Goal: Find specific page/section: Find specific page/section

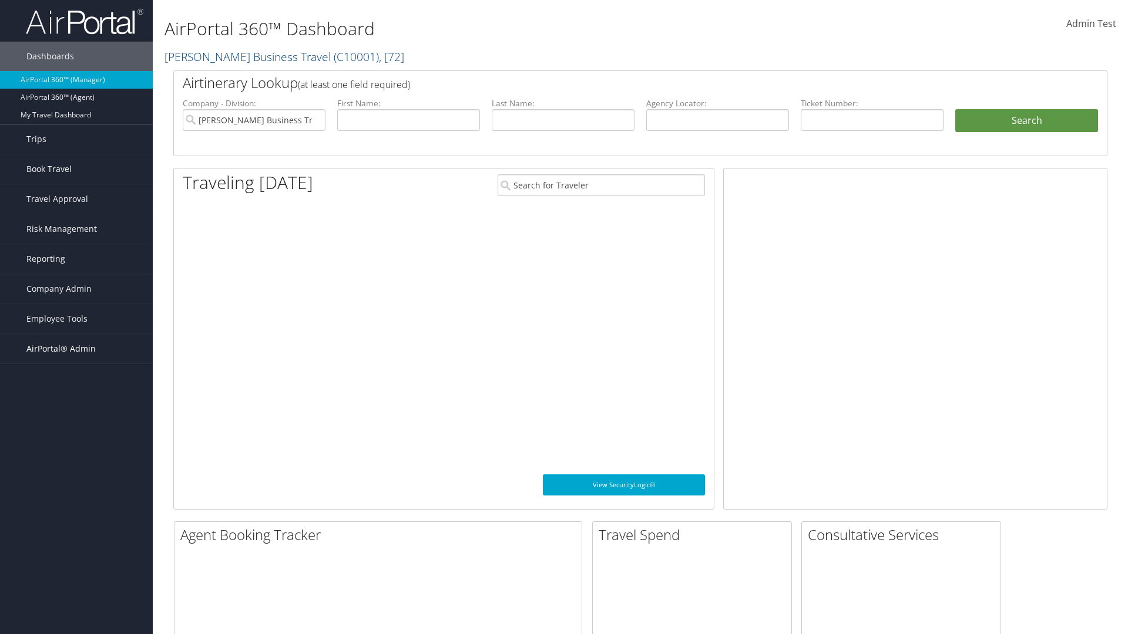
click at [76, 349] on span "AirPortal® Admin" at bounding box center [60, 348] width 69 height 29
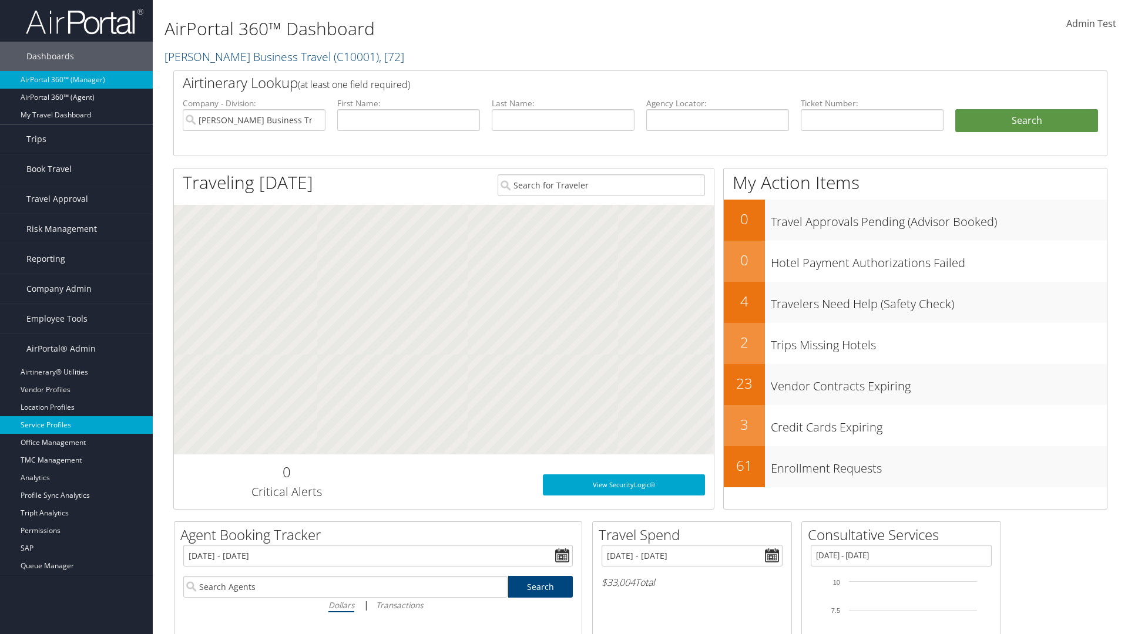
click at [76, 425] on link "Service Profiles" at bounding box center [76, 425] width 153 height 18
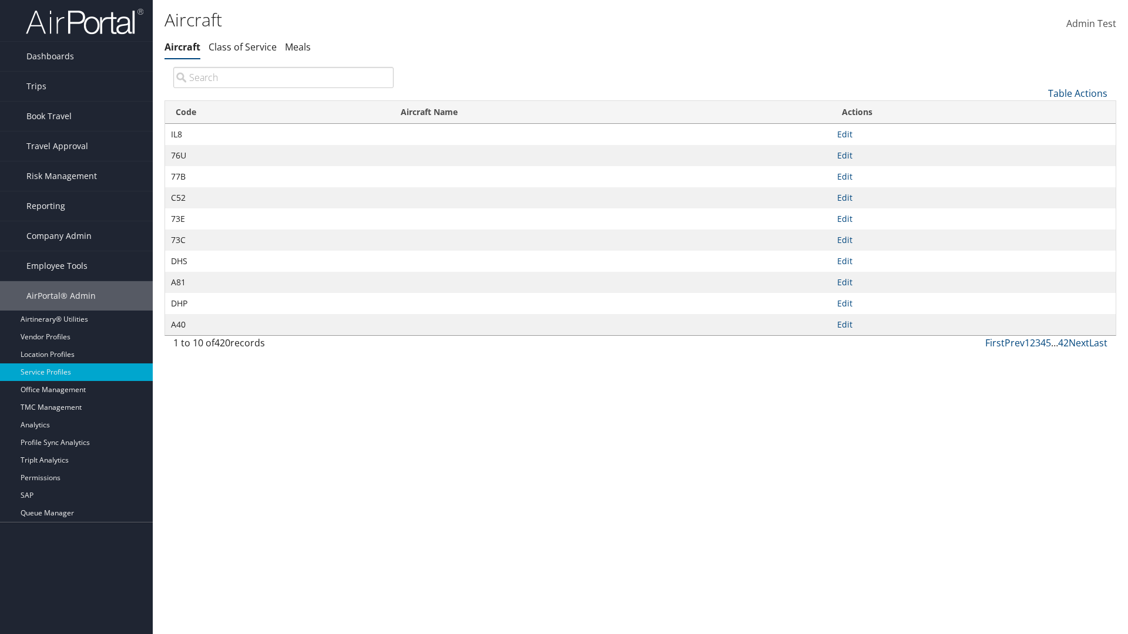
click at [277, 112] on th "Code" at bounding box center [277, 112] width 225 height 23
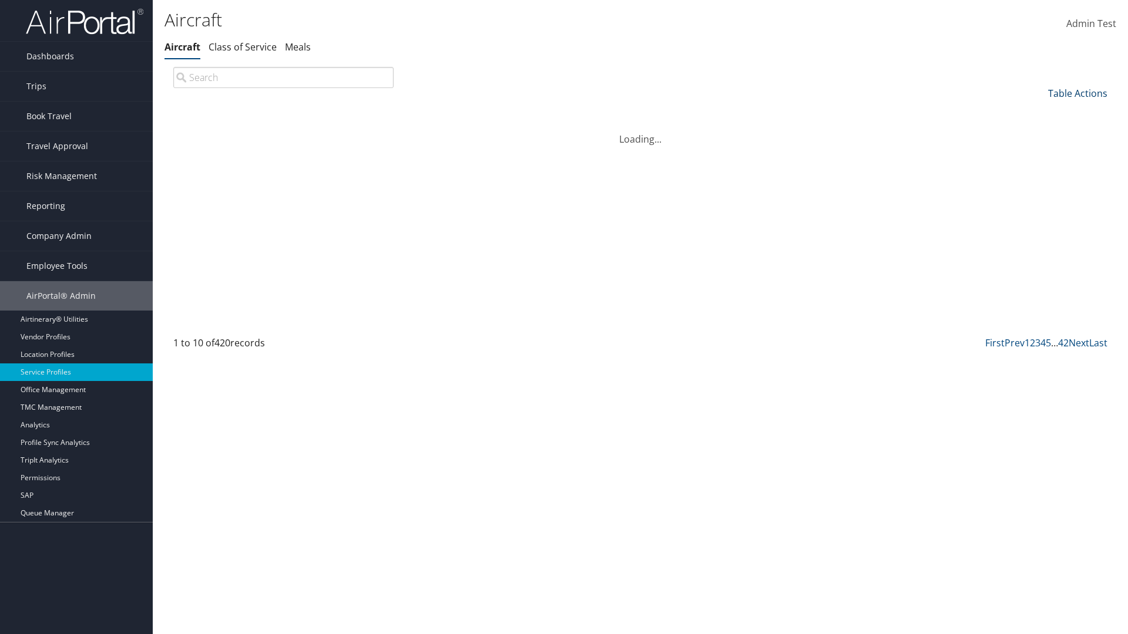
click at [1077, 93] on link "Table Actions" at bounding box center [1077, 93] width 59 height 13
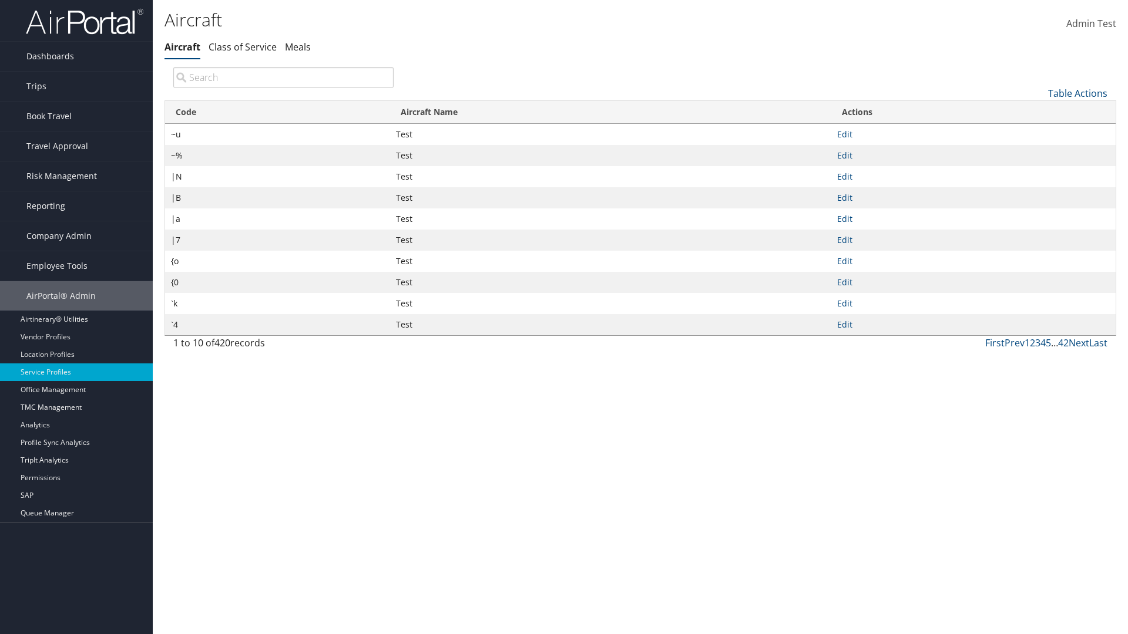
click at [1038, 171] on link "Page Length" at bounding box center [1038, 172] width 154 height 20
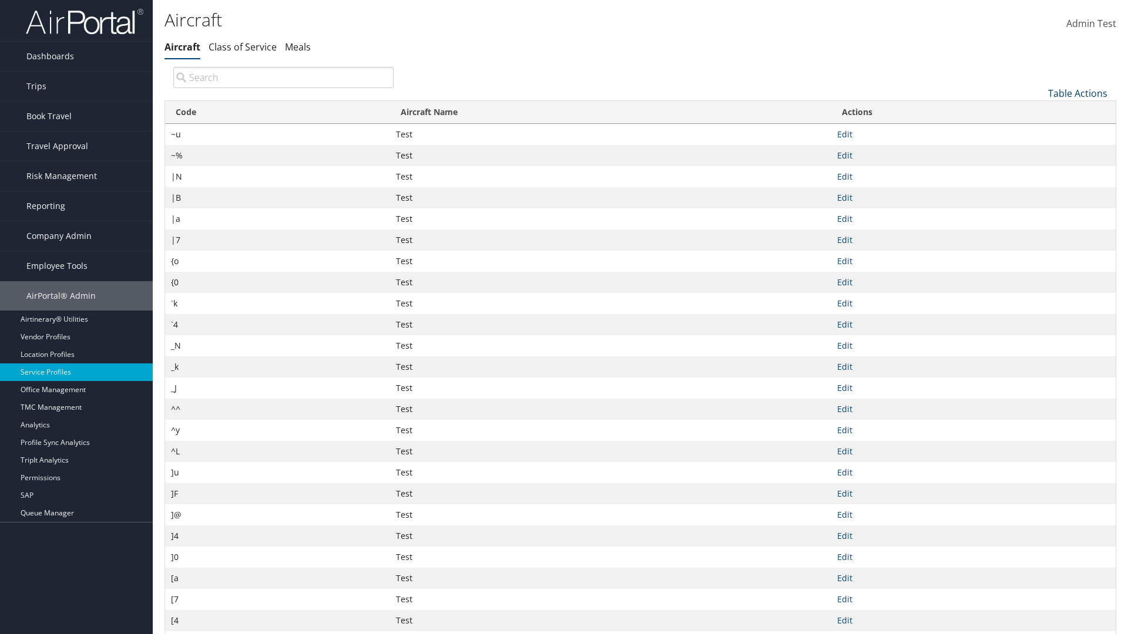
click at [1077, 93] on link "Table Actions" at bounding box center [1077, 93] width 59 height 13
click at [1038, 171] on link "Page Length" at bounding box center [1038, 172] width 154 height 20
click at [1038, 152] on link "50" at bounding box center [1038, 153] width 154 height 20
